Goal: Navigation & Orientation: Understand site structure

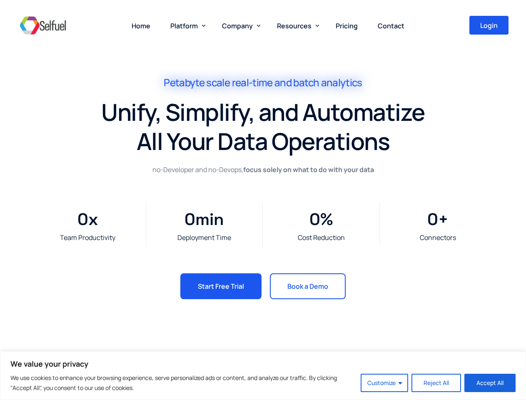
click at [263, 200] on div "Team Productivity 0 x Deployment Time 0 min Cost Reduction 0 % Connectors 0 +" at bounding box center [262, 224] width 499 height 98
click at [385, 382] on button "Customize" at bounding box center [383, 382] width 47 height 18
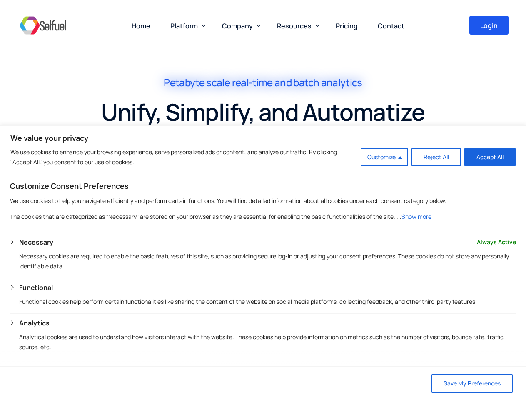
click at [186, 25] on span "Platform" at bounding box center [183, 25] width 27 height 9
click at [239, 25] on span "Company" at bounding box center [237, 25] width 31 height 9
click at [296, 25] on span "Resources" at bounding box center [294, 25] width 35 height 9
